Goal: Check status: Check status

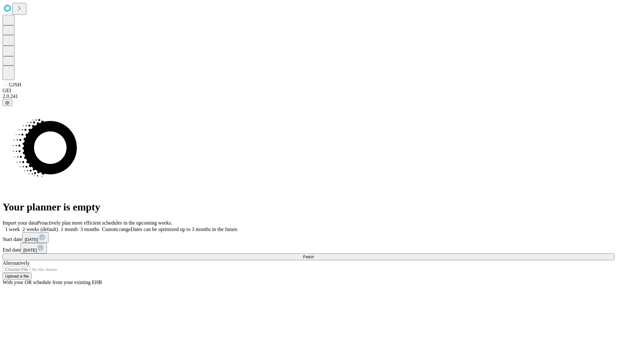
click at [314, 254] on span "Fetch" at bounding box center [308, 256] width 11 height 5
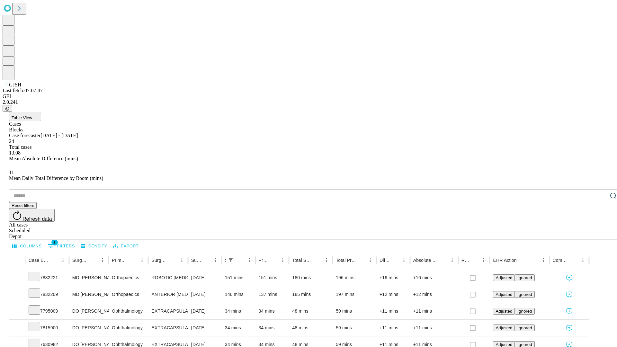
click at [576, 228] on div "Scheduled" at bounding box center [315, 231] width 612 height 6
